Goal: Information Seeking & Learning: Check status

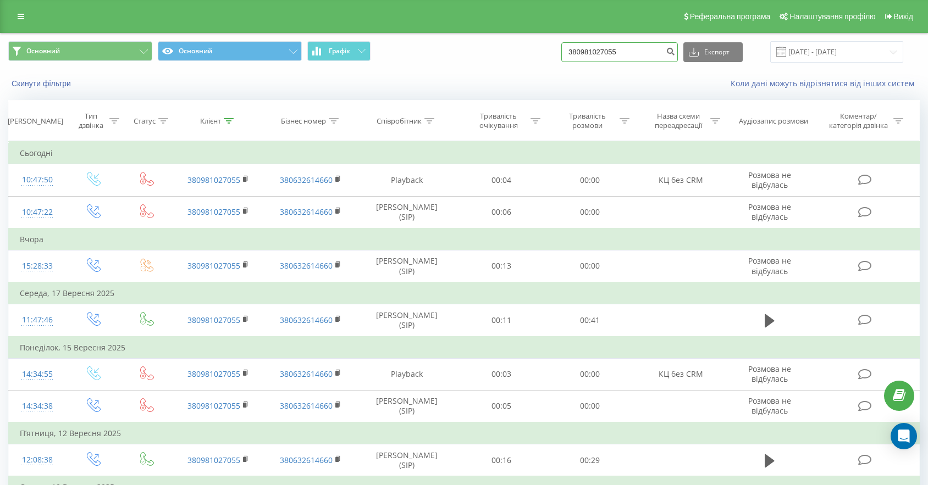
drag, startPoint x: 654, startPoint y: 51, endPoint x: 469, endPoint y: 15, distance: 188.0
click at [509, 28] on div "Реферальна програма Налаштування профілю Вихід Основний Основний Графік 3809810…" at bounding box center [464, 415] width 928 height 830
paste input "380661807907"
type input "380661807907"
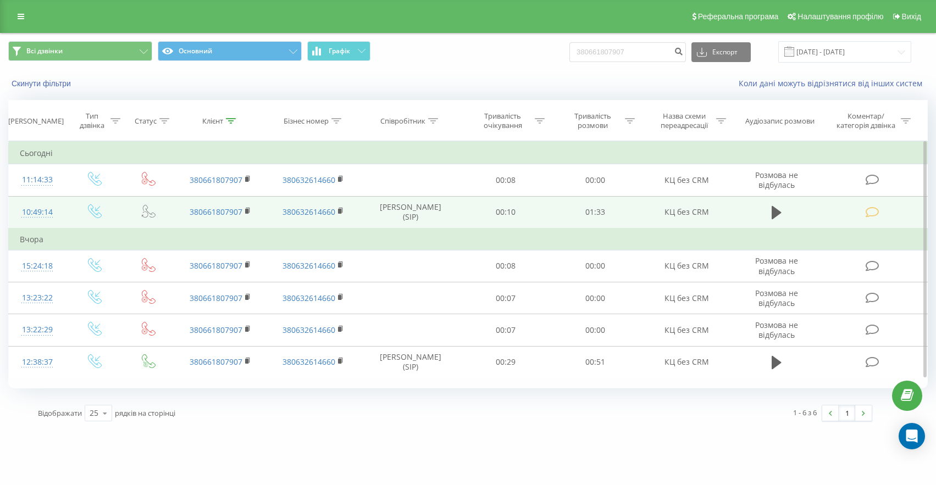
click at [878, 210] on icon at bounding box center [873, 213] width 14 height 12
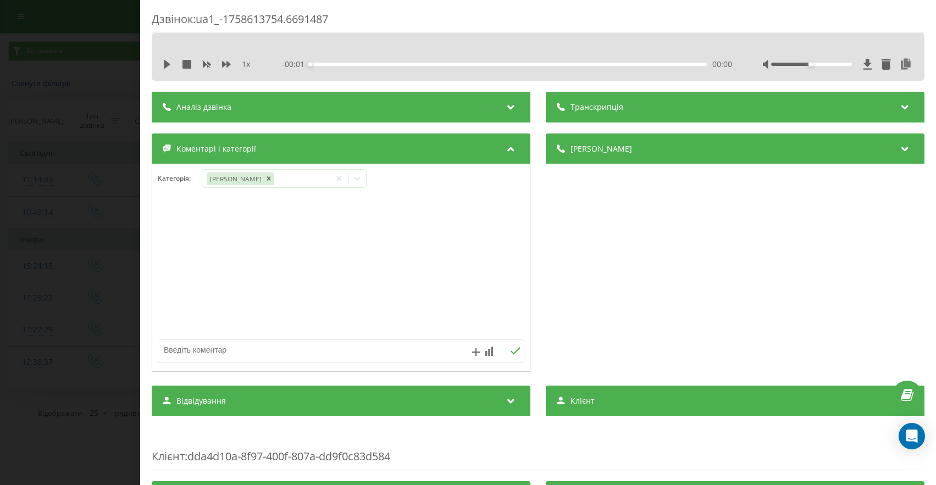
click at [105, 133] on div "Дзвінок : ua1_-1758613754.6691487 1 x - 00:01 00:00 00:00 Транскрипція Для AI-а…" at bounding box center [468, 242] width 936 height 485
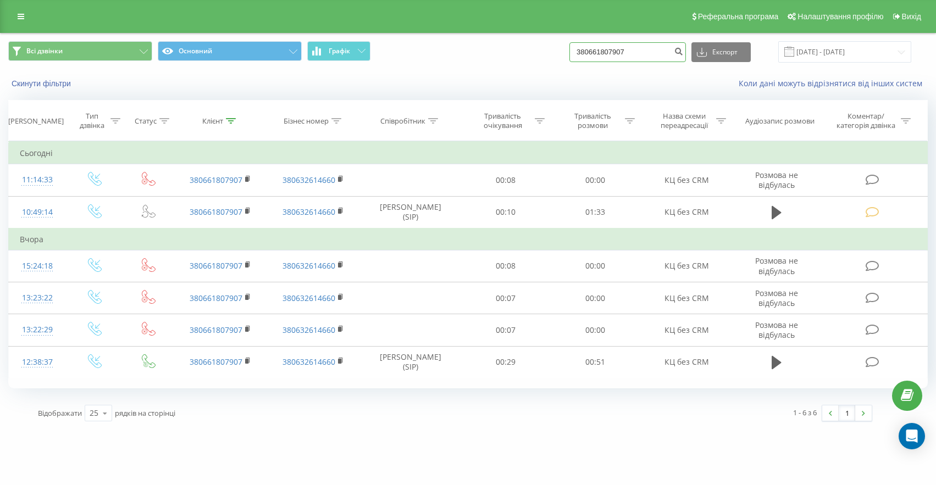
click at [657, 54] on input "380661807907" at bounding box center [627, 52] width 117 height 20
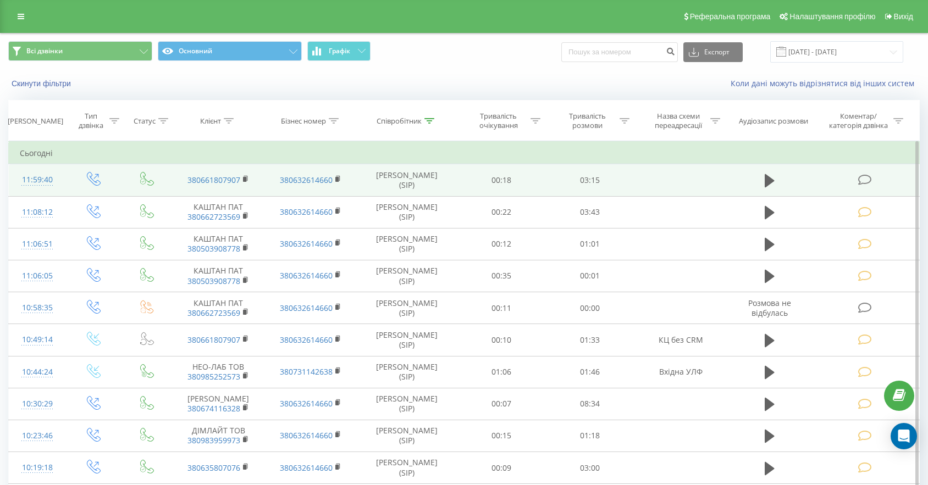
click at [867, 179] on icon at bounding box center [865, 180] width 14 height 12
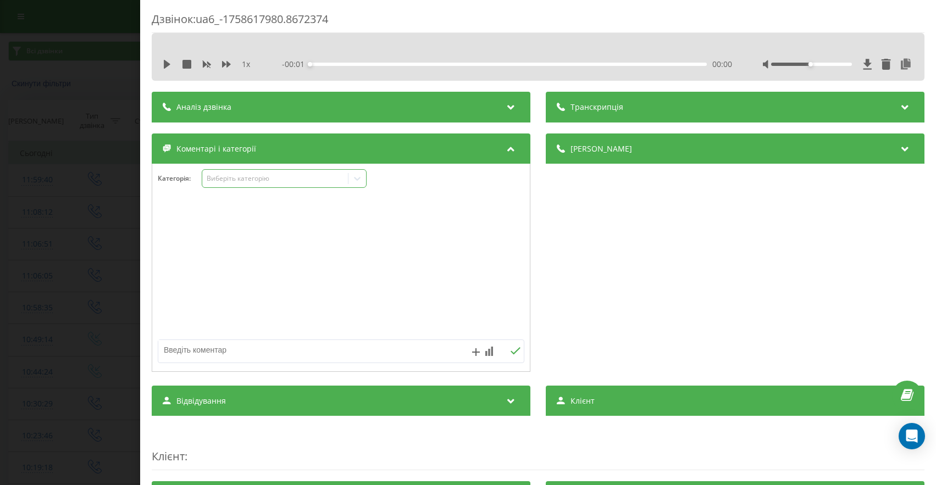
click at [268, 181] on div "Виберіть категорію" at bounding box center [275, 178] width 137 height 9
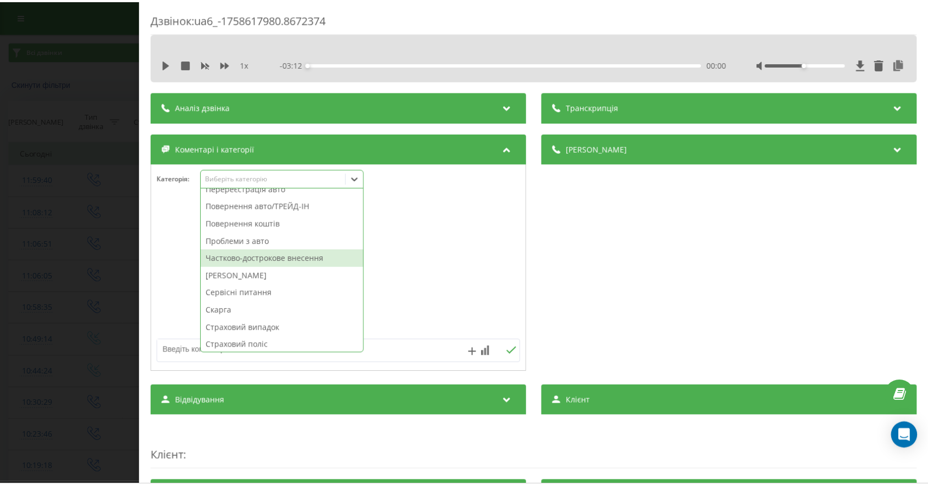
scroll to position [485, 0]
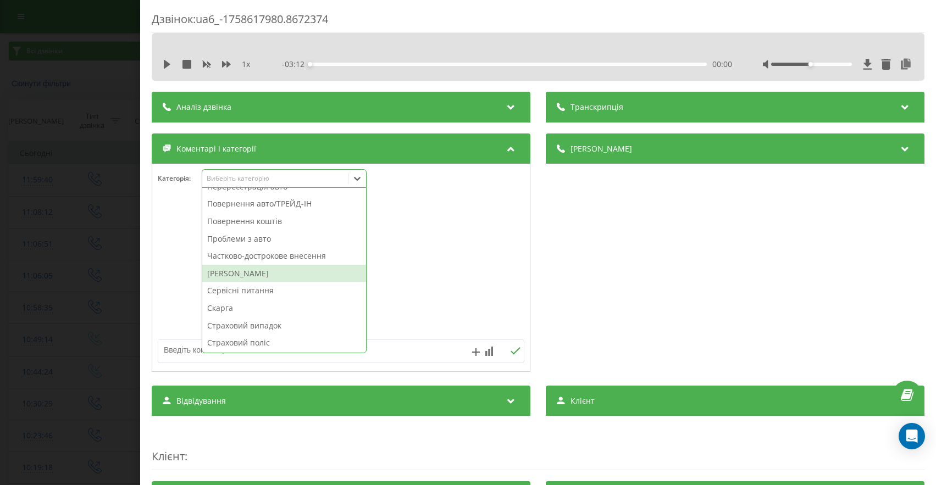
click at [248, 273] on div "Штрафи ПДР" at bounding box center [284, 274] width 164 height 18
click at [101, 105] on div "Дзвінок : ua6_-1758617980.8672374 1 x - 03:12 00:00 00:00 Транскрипція Для AI-а…" at bounding box center [468, 242] width 936 height 485
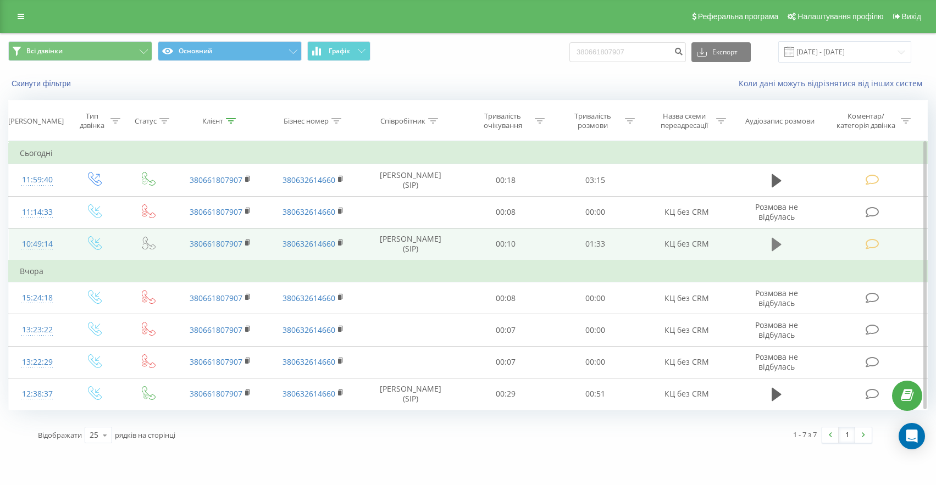
click at [771, 243] on button at bounding box center [776, 244] width 16 height 16
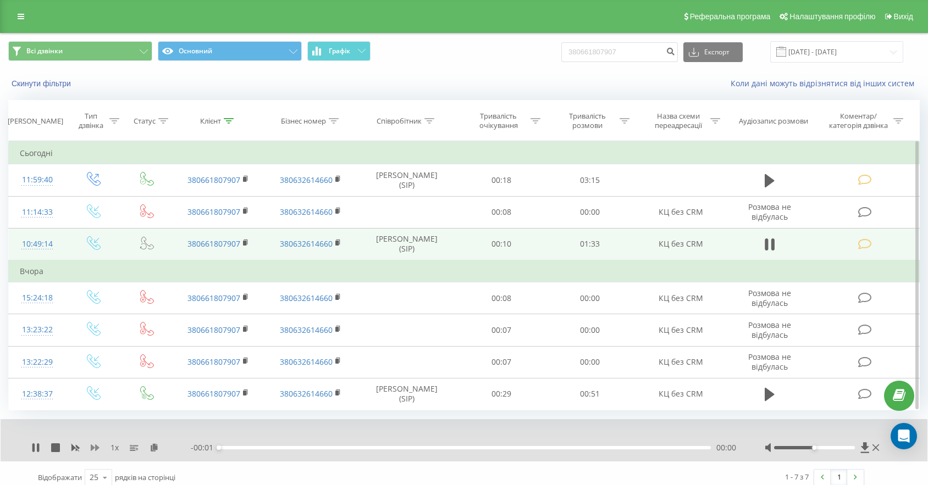
click at [97, 447] on icon at bounding box center [95, 448] width 9 height 7
click at [302, 451] on div "- 01:11 00:22 00:22" at bounding box center [464, 447] width 546 height 11
click at [304, 447] on div "00:16" at bounding box center [465, 447] width 492 height 3
click at [295, 445] on div "- 01:16 00:17 00:17" at bounding box center [464, 447] width 546 height 11
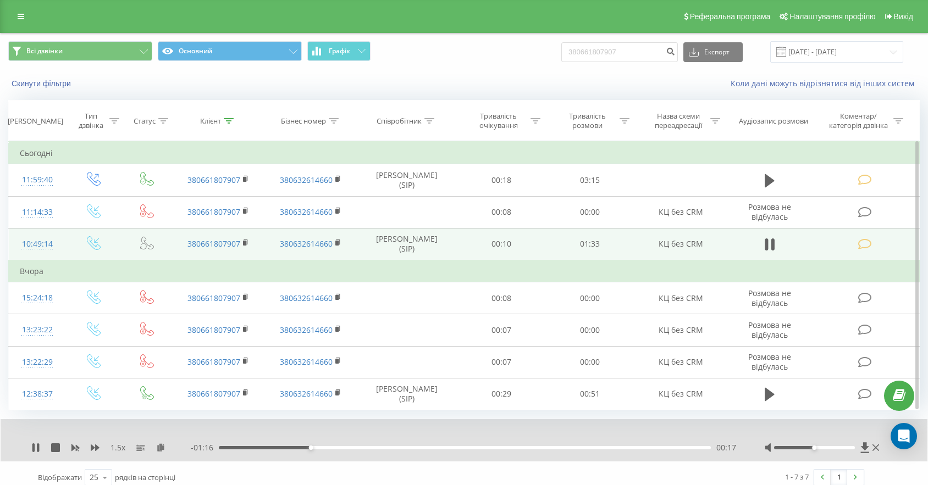
click at [281, 447] on div "00:17" at bounding box center [465, 447] width 492 height 3
click at [274, 447] on div "00:10" at bounding box center [465, 447] width 492 height 3
click at [34, 449] on icon at bounding box center [33, 448] width 2 height 9
click at [34, 449] on icon at bounding box center [35, 448] width 7 height 9
click at [34, 449] on icon at bounding box center [33, 448] width 2 height 9
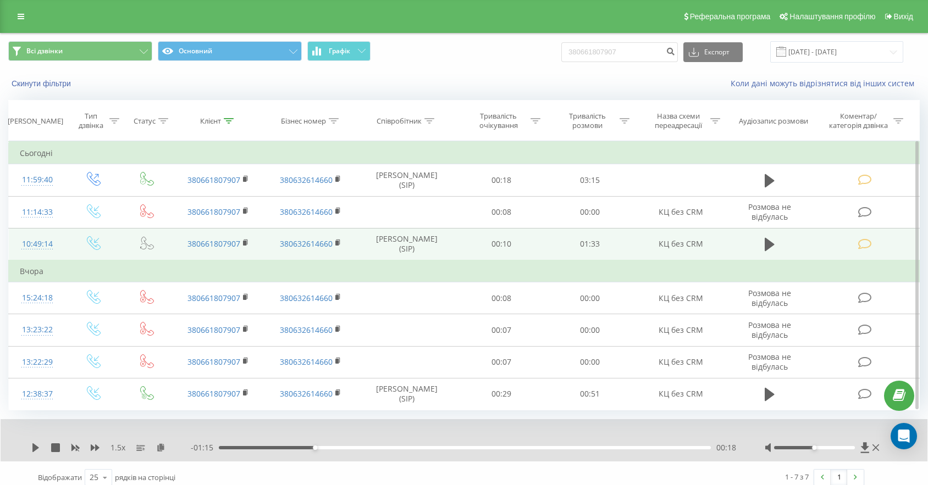
click at [34, 449] on icon at bounding box center [35, 448] width 7 height 9
click at [338, 448] on div "00:21" at bounding box center [465, 447] width 492 height 3
click at [352, 448] on div "00:22" at bounding box center [465, 447] width 492 height 3
click at [367, 448] on div "00:27" at bounding box center [465, 447] width 492 height 3
click at [393, 448] on div "00:32" at bounding box center [465, 447] width 492 height 3
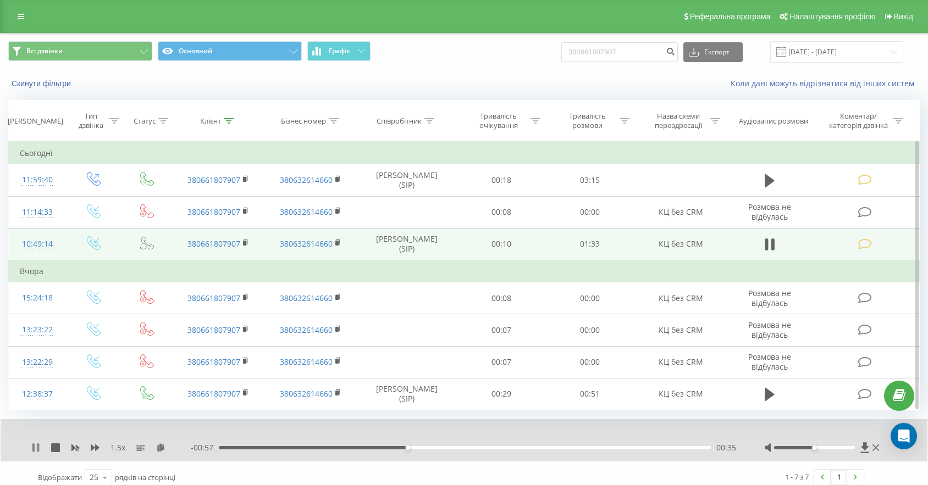
click at [39, 448] on icon at bounding box center [35, 448] width 9 height 9
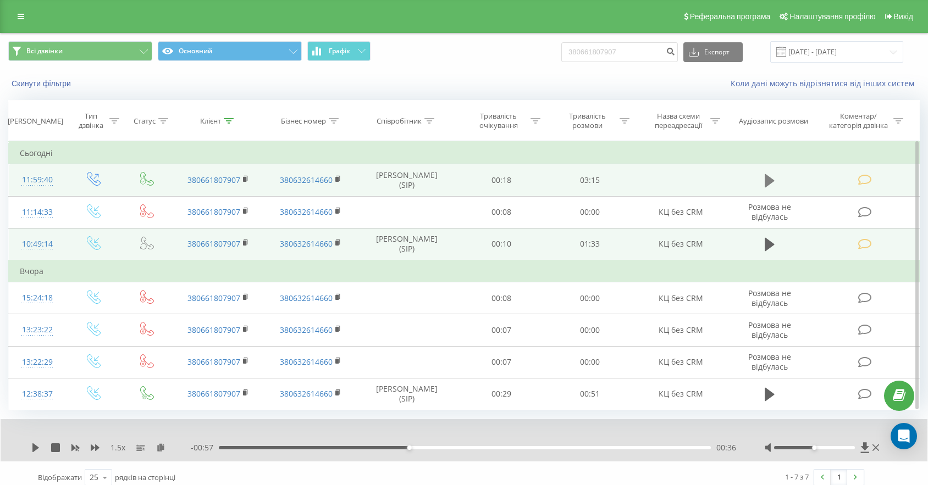
click at [775, 180] on button at bounding box center [769, 181] width 16 height 16
click at [92, 446] on icon at bounding box center [95, 448] width 9 height 7
click at [98, 449] on icon at bounding box center [95, 448] width 9 height 9
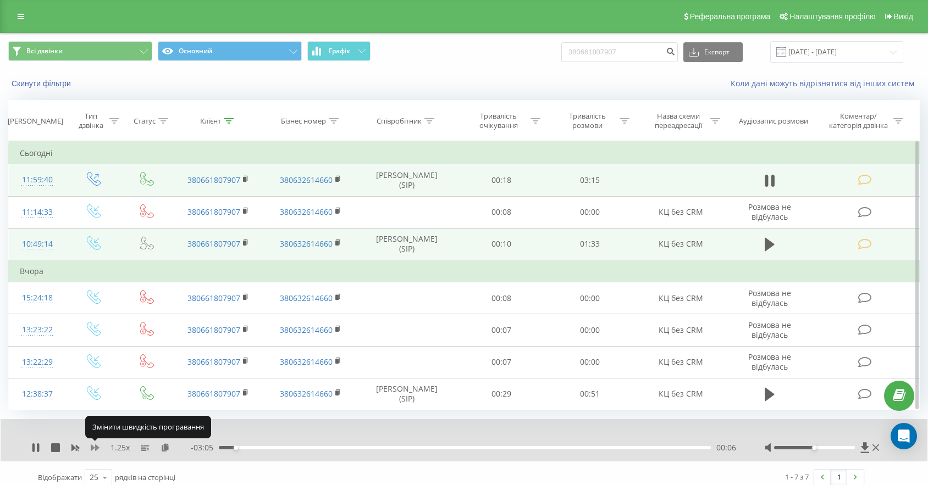
click at [98, 449] on icon at bounding box center [95, 448] width 9 height 9
click at [262, 448] on div "00:08" at bounding box center [465, 447] width 492 height 3
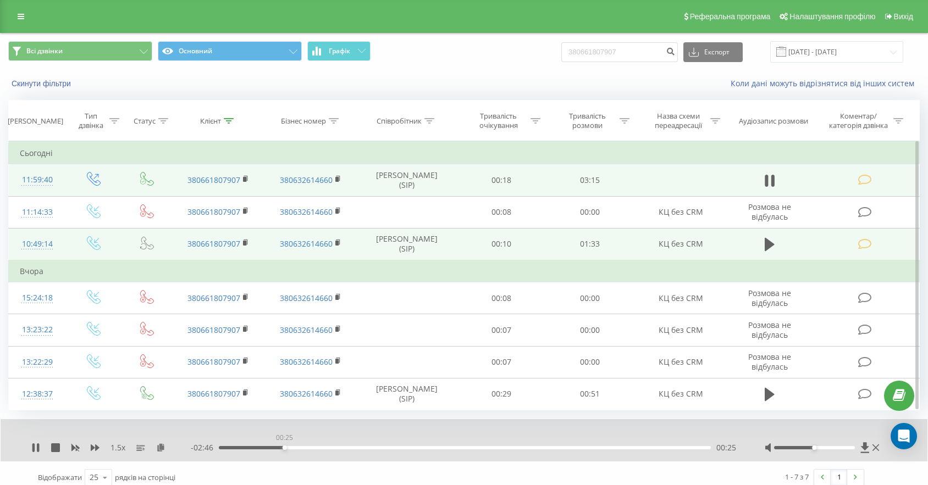
click at [284, 448] on div "00:25" at bounding box center [465, 447] width 492 height 3
click at [300, 447] on div "00:26" at bounding box center [465, 447] width 492 height 3
click at [313, 447] on div "00:32" at bounding box center [465, 447] width 492 height 3
click at [320, 450] on div "- 02:33 00:38 00:38" at bounding box center [464, 447] width 546 height 11
click at [326, 448] on div "00:39" at bounding box center [465, 447] width 492 height 3
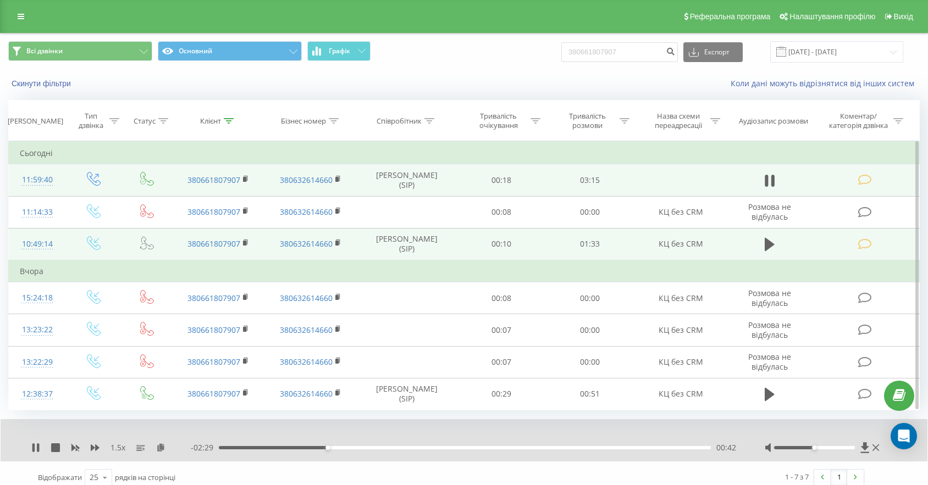
click at [334, 447] on div "00:42" at bounding box center [465, 447] width 492 height 3
click at [43, 447] on div "1.5 x" at bounding box center [110, 447] width 159 height 11
click at [343, 446] on div "00:48" at bounding box center [465, 447] width 492 height 3
click at [336, 446] on div "00:46" at bounding box center [465, 447] width 492 height 3
click at [324, 446] on div "00:46" at bounding box center [465, 447] width 492 height 3
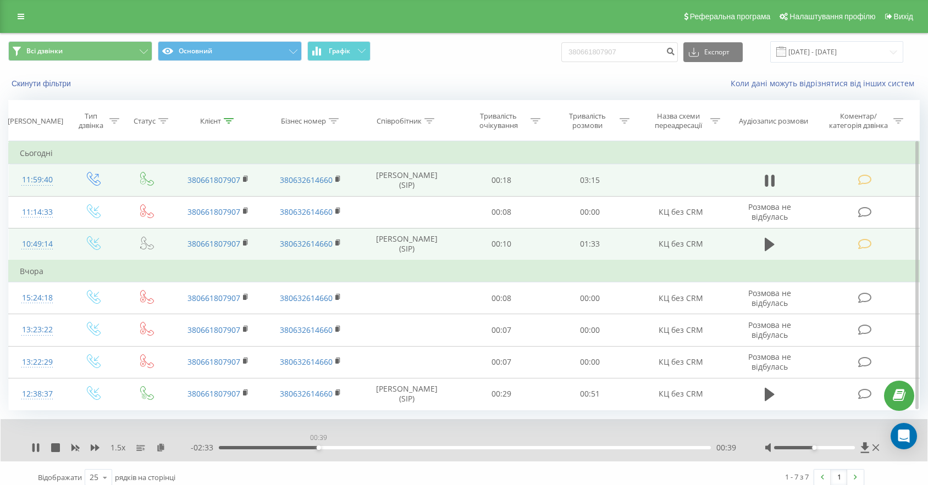
click at [318, 446] on div "00:39" at bounding box center [465, 447] width 492 height 3
click at [312, 446] on div "00:39" at bounding box center [465, 447] width 492 height 3
click at [303, 448] on div "00:37" at bounding box center [465, 447] width 492 height 3
click at [38, 447] on icon at bounding box center [38, 448] width 2 height 9
click at [43, 445] on div "1.5 x" at bounding box center [110, 447] width 159 height 11
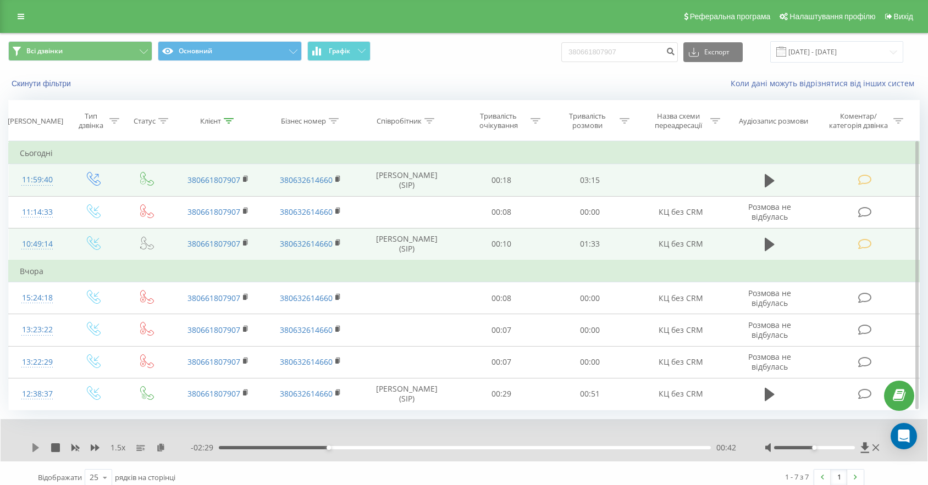
click at [35, 448] on icon at bounding box center [35, 448] width 7 height 9
click at [36, 448] on icon at bounding box center [35, 448] width 9 height 9
click at [34, 444] on icon at bounding box center [35, 448] width 9 height 9
click at [37, 450] on icon at bounding box center [38, 448] width 2 height 9
click at [34, 448] on icon at bounding box center [35, 448] width 7 height 9
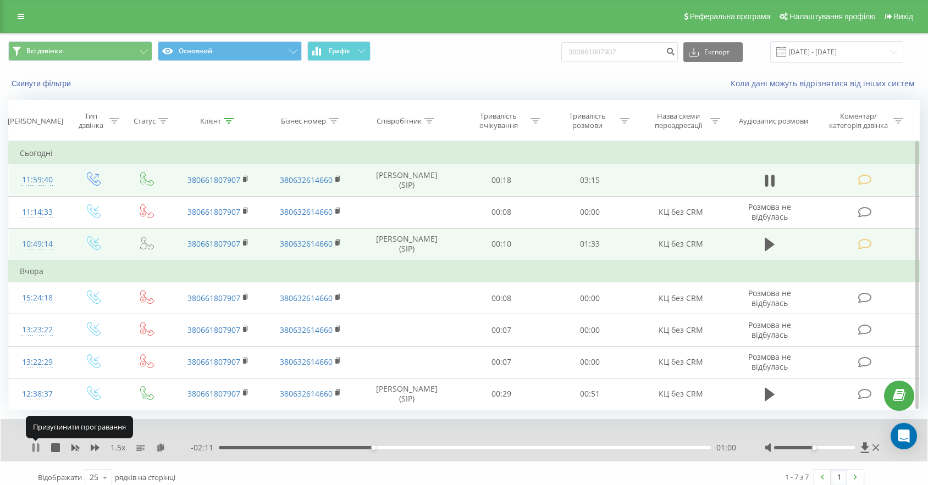
click at [37, 448] on icon at bounding box center [38, 448] width 2 height 9
click at [653, 58] on input "380661807907" at bounding box center [619, 52] width 117 height 20
drag, startPoint x: 653, startPoint y: 58, endPoint x: 503, endPoint y: 28, distance: 153.0
click at [517, 38] on div "Всі дзвінки Основний Графік 380661807907 Експорт .csv .xls .xlsx 23.06.2025 - 2…" at bounding box center [464, 52] width 927 height 37
paste input "0632614660"
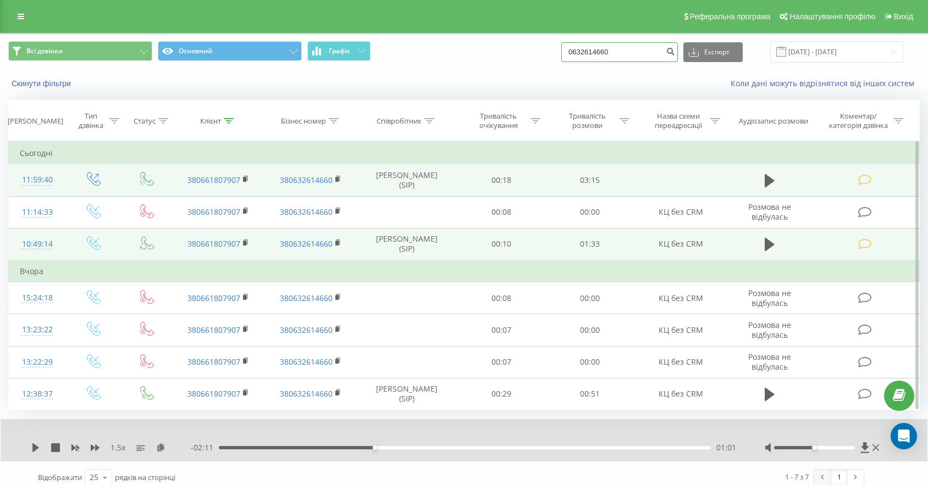
type input "0632614660"
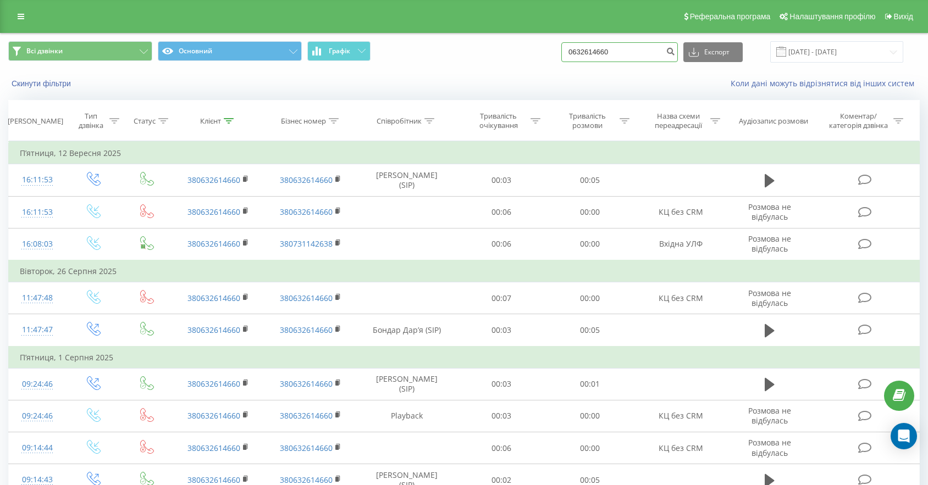
drag, startPoint x: 613, startPoint y: 48, endPoint x: 531, endPoint y: 42, distance: 82.6
click at [531, 42] on div "Всі дзвінки Основний Графік 0632614660 Експорт .csv .xls .xlsx 23.06.2025 - 23.…" at bounding box center [463, 51] width 911 height 21
paste input "0671424989"
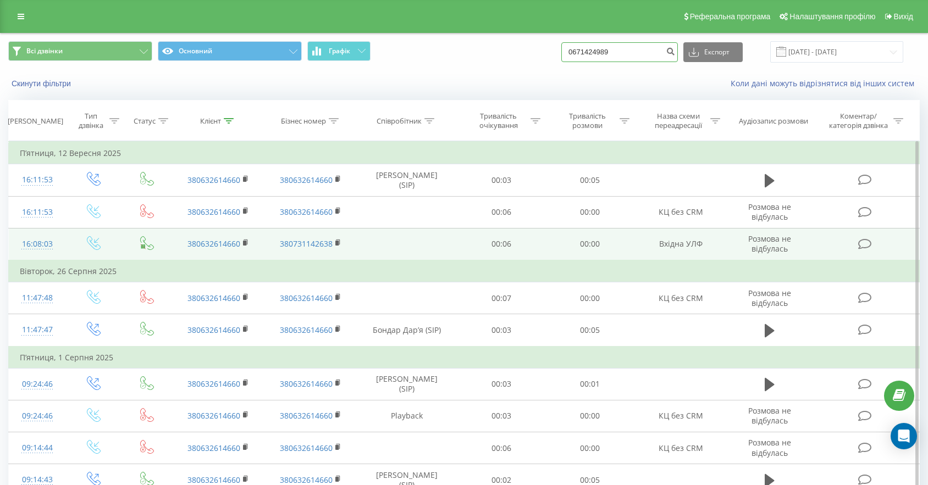
type input "0671424989"
